Goal: Information Seeking & Learning: Learn about a topic

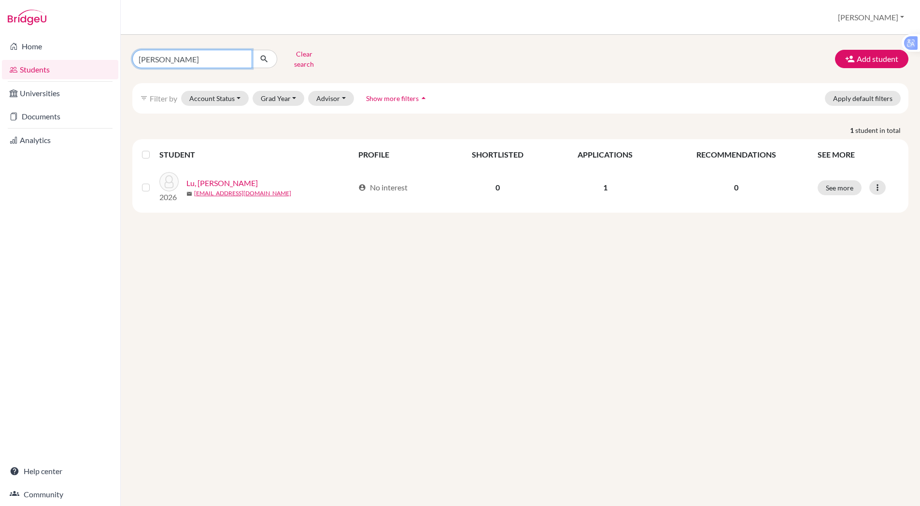
click at [195, 53] on input "[PERSON_NAME]" at bounding box center [192, 59] width 120 height 18
type input "s"
type input "oh"
click button "submit" at bounding box center [265, 59] width 26 height 18
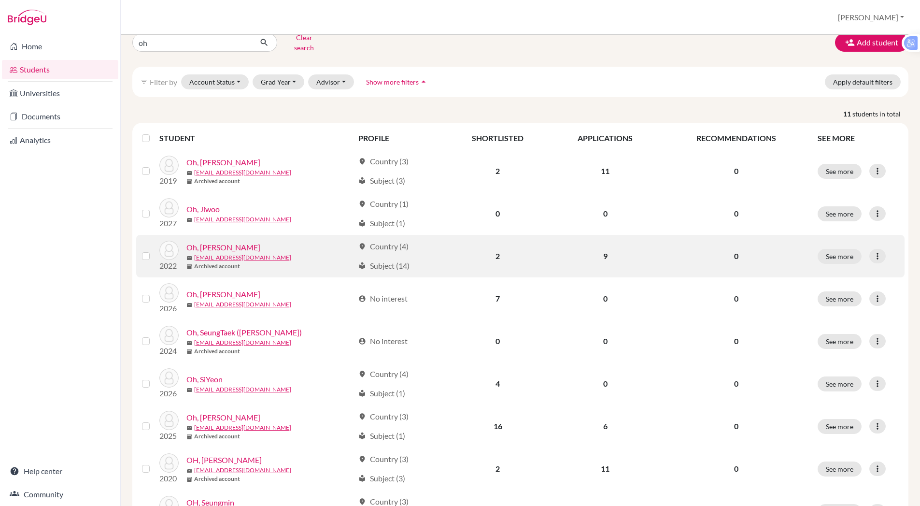
scroll to position [17, 0]
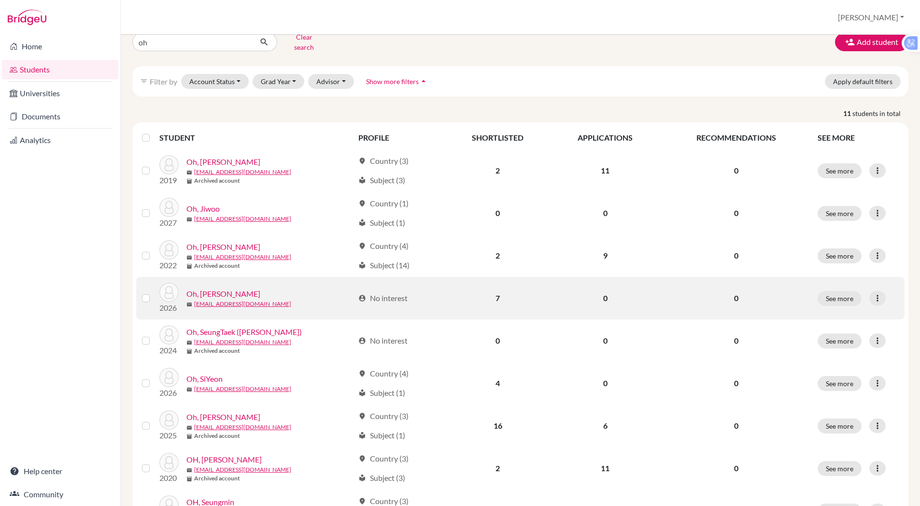
click at [219, 288] on link "Oh, SeungBin" at bounding box center [223, 294] width 74 height 12
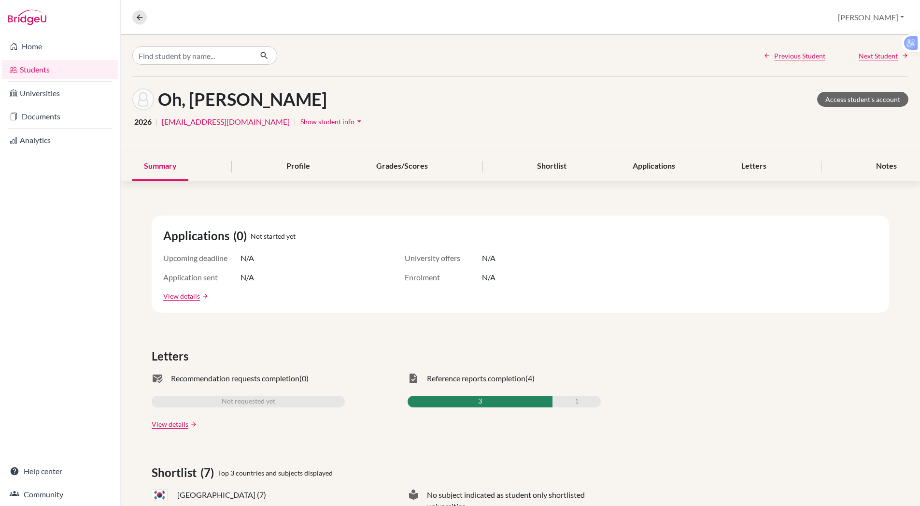
click at [300, 127] on button "Show student info arrow_drop_down" at bounding box center [332, 121] width 65 height 15
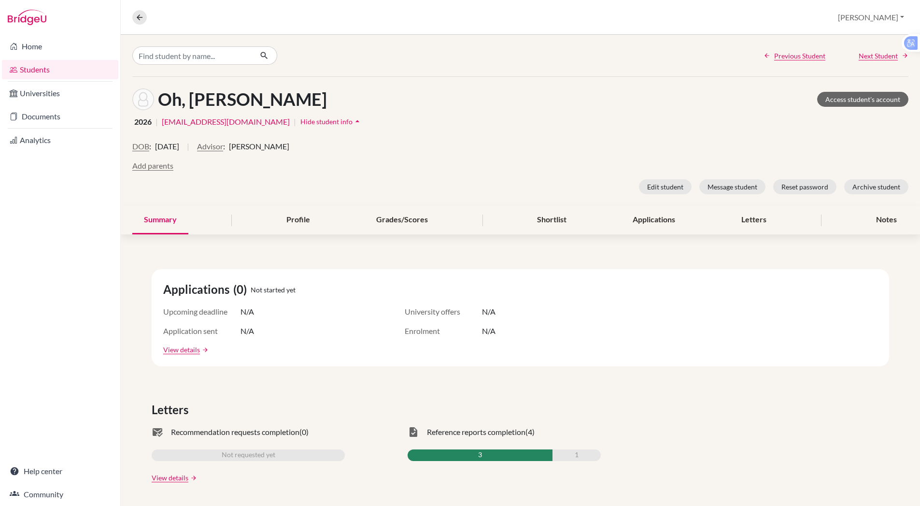
click at [361, 33] on div "Overview Student details Paul Profile School Settings Log out" at bounding box center [520, 17] width 799 height 35
